Goal: Find specific page/section: Find specific page/section

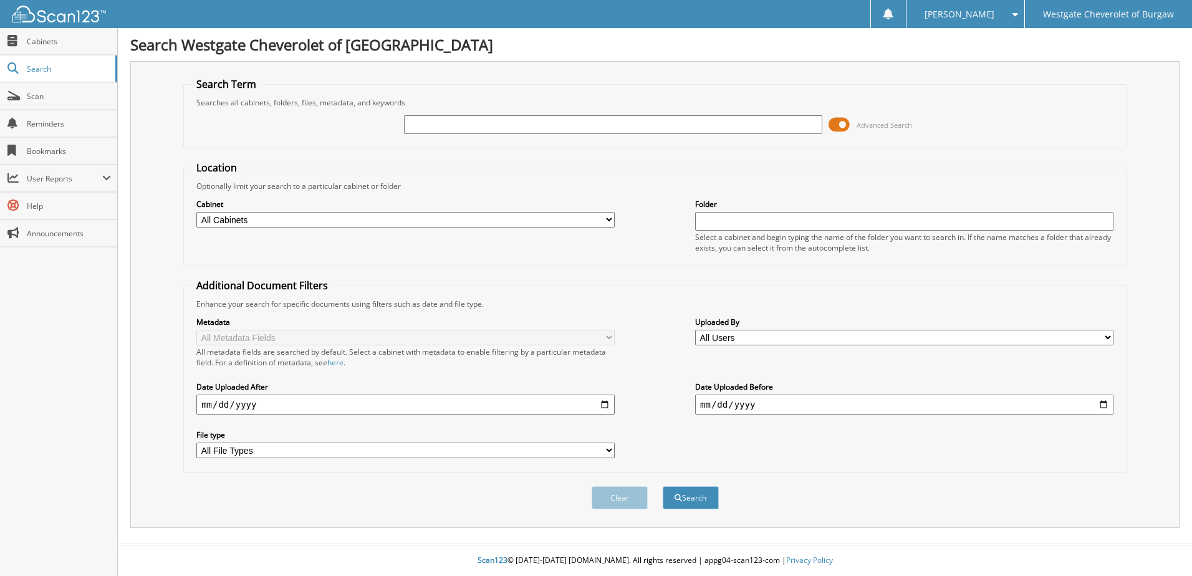
click at [668, 126] on input "text" at bounding box center [613, 124] width 418 height 19
type input "8077XP"
click at [663, 486] on button "Search" at bounding box center [691, 497] width 56 height 23
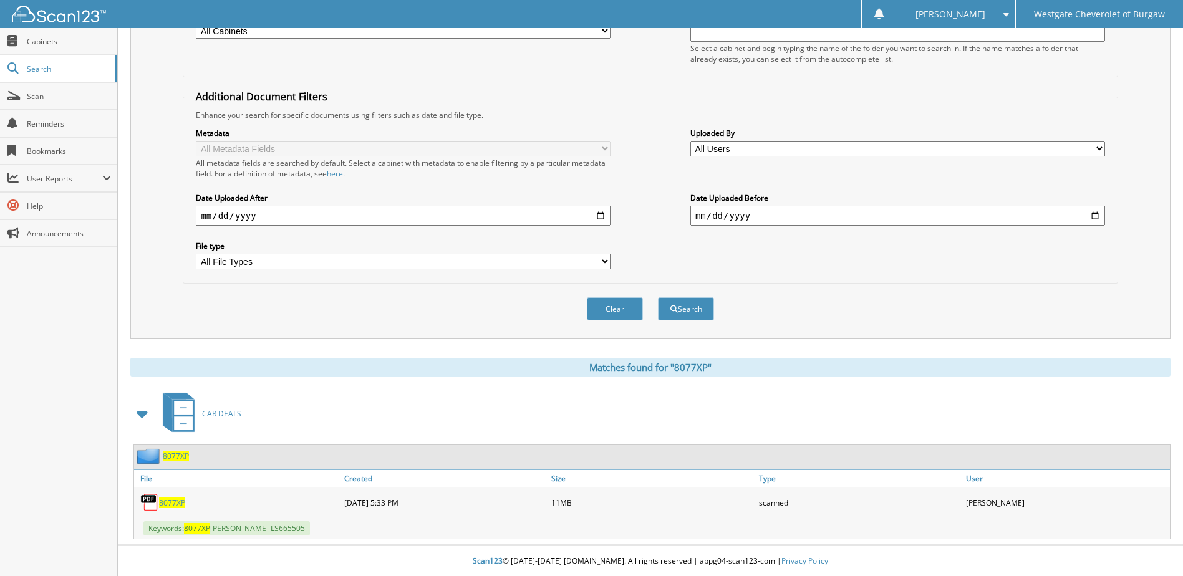
scroll to position [190, 0]
drag, startPoint x: 174, startPoint y: 501, endPoint x: 221, endPoint y: 555, distance: 71.2
click at [174, 501] on span "8077XP" at bounding box center [172, 502] width 26 height 11
click at [165, 495] on div "8077XP" at bounding box center [237, 502] width 207 height 25
click at [168, 503] on span "8077XP" at bounding box center [172, 502] width 26 height 11
